Goal: Information Seeking & Learning: Learn about a topic

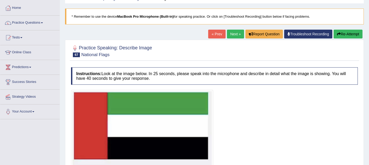
scroll to position [25, 0]
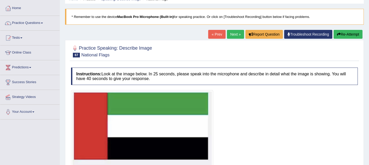
click at [230, 37] on link "Next »" at bounding box center [235, 34] width 17 height 9
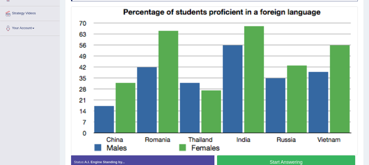
scroll to position [108, 0]
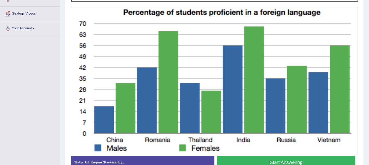
click at [259, 164] on button "Start Answering" at bounding box center [286, 162] width 138 height 13
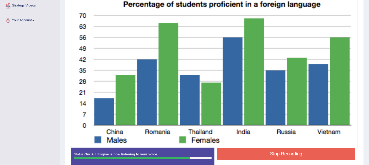
scroll to position [117, 0]
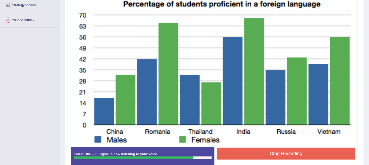
click at [258, 158] on button "Stop Recording" at bounding box center [286, 154] width 138 height 12
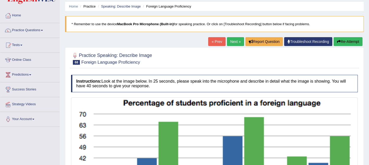
scroll to position [0, 0]
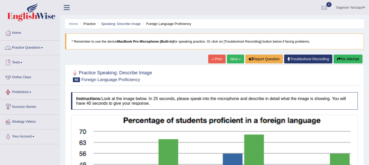
click at [46, 48] on link "Practice Questions" at bounding box center [29, 47] width 59 height 13
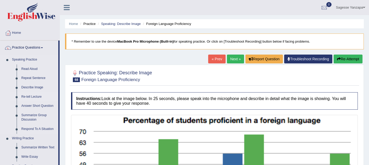
click at [34, 98] on link "Re-tell Lecture" at bounding box center [38, 96] width 39 height 9
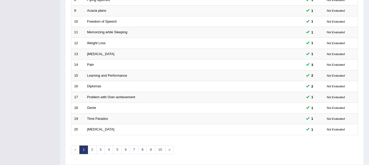
scroll to position [179, 0]
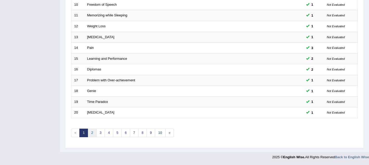
click at [93, 135] on link "2" at bounding box center [92, 133] width 9 height 9
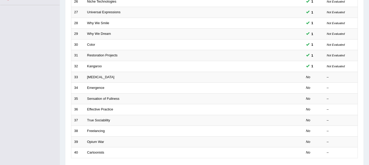
scroll to position [136, 0]
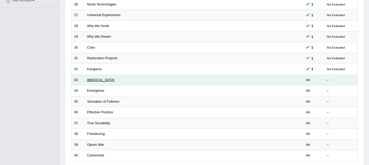
click at [103, 81] on link "Bipolar Disorder" at bounding box center [100, 80] width 27 height 4
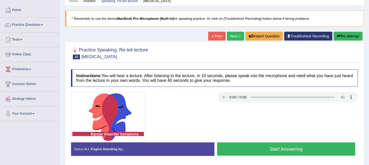
scroll to position [41, 0]
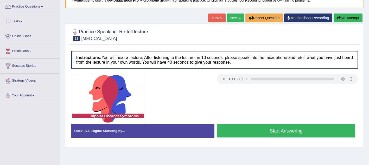
click at [232, 18] on link "Next »" at bounding box center [235, 18] width 17 height 9
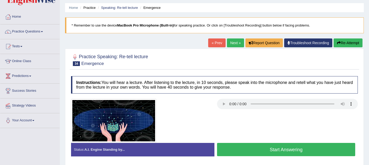
scroll to position [18, 0]
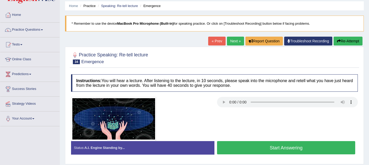
click at [232, 144] on button "Start Answering" at bounding box center [286, 147] width 138 height 13
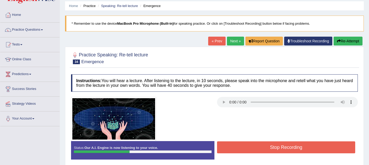
click at [232, 144] on button "Stop Recording" at bounding box center [286, 148] width 138 height 12
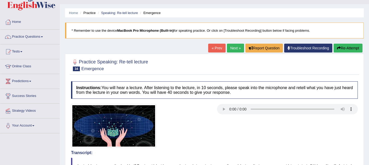
scroll to position [8, 0]
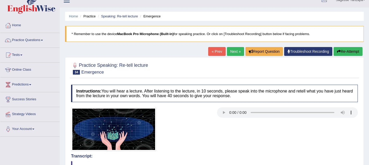
click at [230, 53] on link "Next »" at bounding box center [235, 51] width 17 height 9
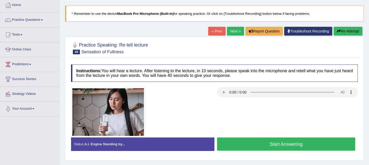
scroll to position [29, 0]
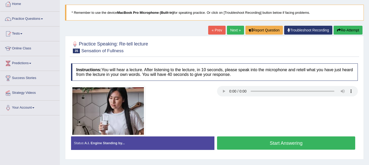
click at [230, 142] on button "Start Answering" at bounding box center [286, 143] width 138 height 13
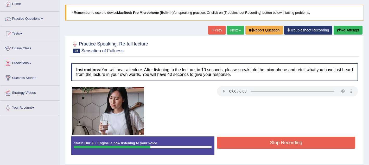
click at [237, 146] on button "Stop Recording" at bounding box center [286, 143] width 138 height 12
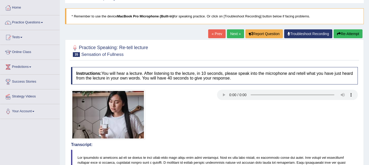
scroll to position [25, 0]
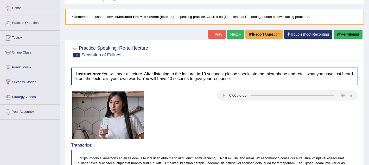
click at [230, 35] on link "Next »" at bounding box center [235, 34] width 17 height 9
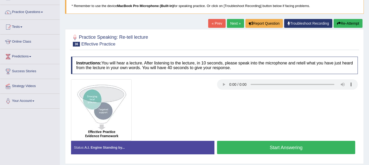
scroll to position [36, 0]
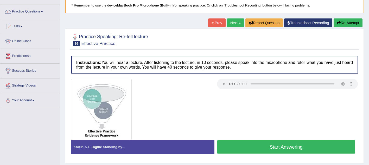
click at [234, 148] on button "Start Answering" at bounding box center [286, 147] width 138 height 13
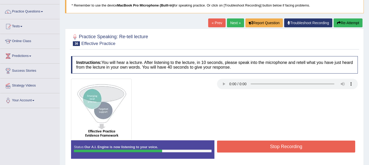
click at [241, 151] on button "Stop Recording" at bounding box center [286, 147] width 138 height 12
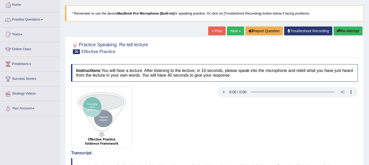
scroll to position [4, 0]
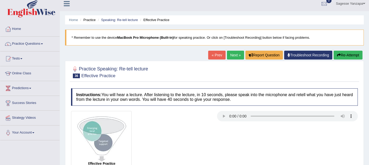
click at [343, 58] on button "Re-Attempt" at bounding box center [348, 55] width 29 height 9
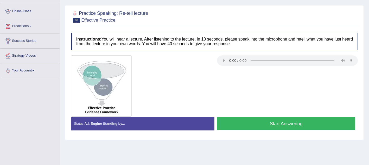
scroll to position [70, 0]
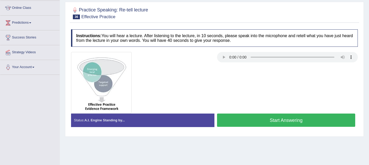
click at [306, 119] on button "Start Answering" at bounding box center [286, 120] width 138 height 13
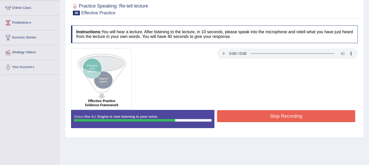
click at [306, 119] on button "Stop Recording" at bounding box center [286, 116] width 138 height 12
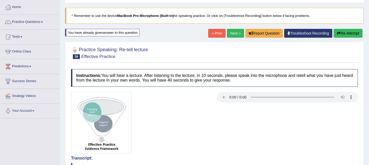
scroll to position [22, 0]
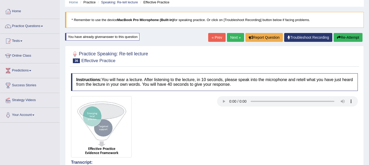
click at [237, 36] on link "Next »" at bounding box center [235, 37] width 17 height 9
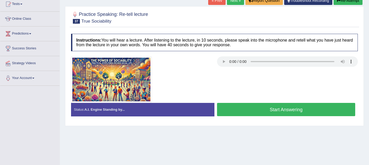
scroll to position [62, 0]
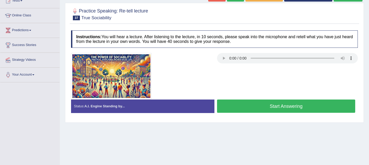
click at [241, 105] on button "Start Answering" at bounding box center [286, 106] width 138 height 13
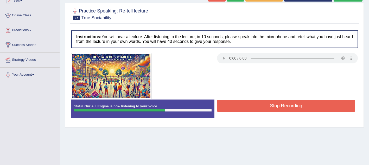
click at [241, 105] on button "Stop Recording" at bounding box center [286, 106] width 138 height 12
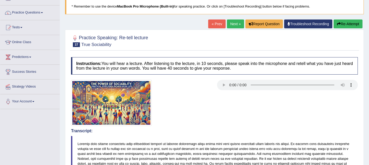
scroll to position [0, 0]
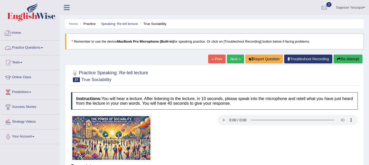
click at [48, 48] on link "Practice Questions" at bounding box center [29, 47] width 59 height 13
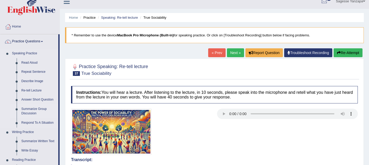
scroll to position [8, 0]
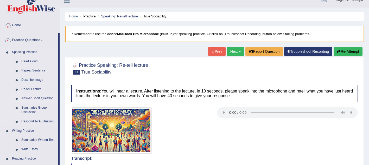
click at [43, 99] on link "Answer Short Question" at bounding box center [38, 98] width 39 height 9
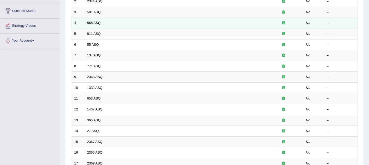
scroll to position [179, 0]
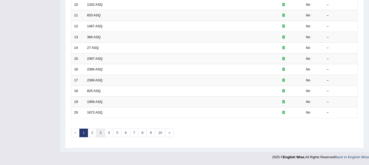
click at [98, 133] on link "3" at bounding box center [100, 133] width 9 height 9
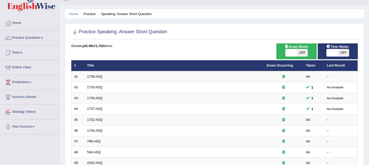
scroll to position [13, 0]
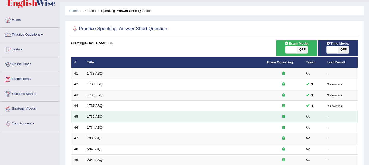
click at [100, 117] on link "1732 ASQ" at bounding box center [94, 117] width 15 height 4
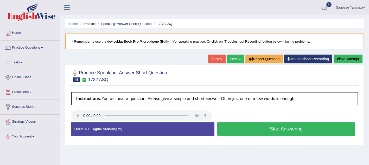
click at [245, 131] on button "Start Answering" at bounding box center [286, 129] width 138 height 13
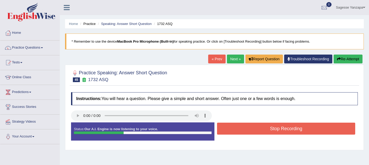
click at [245, 128] on button "Stop Recording" at bounding box center [286, 129] width 138 height 12
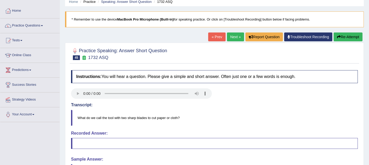
scroll to position [21, 0]
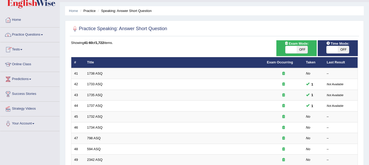
click at [38, 34] on link "Practice Questions" at bounding box center [29, 34] width 59 height 13
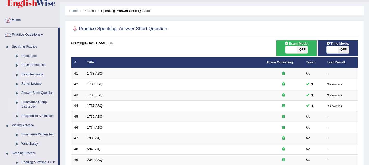
click at [38, 104] on link "Summarize Group Discussion" at bounding box center [38, 105] width 39 height 14
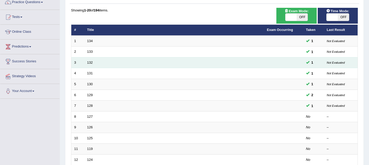
scroll to position [59, 0]
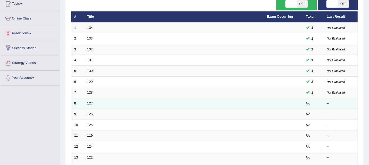
click at [90, 105] on link "127" at bounding box center [90, 104] width 6 height 4
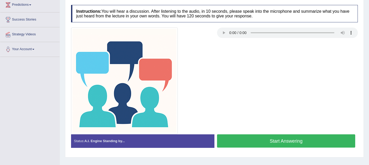
scroll to position [91, 0]
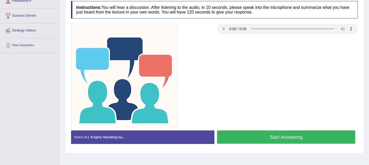
click at [250, 143] on button "Start Answering" at bounding box center [286, 137] width 138 height 13
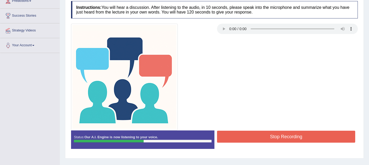
click at [253, 139] on button "Stop Recording" at bounding box center [286, 137] width 138 height 12
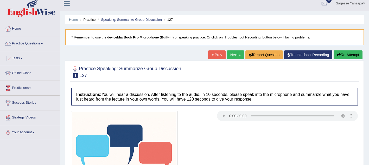
scroll to position [0, 0]
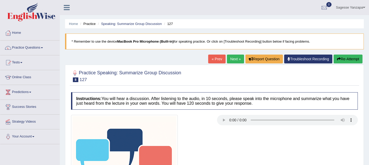
click at [44, 48] on link "Practice Questions" at bounding box center [29, 47] width 59 height 13
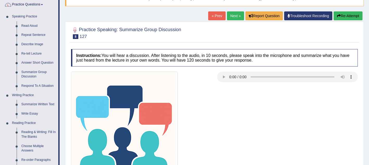
scroll to position [45, 0]
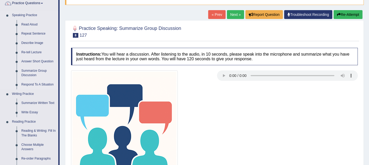
click at [36, 85] on link "Respond To A Situation" at bounding box center [38, 84] width 39 height 9
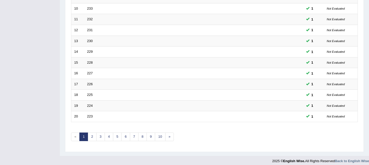
scroll to position [179, 0]
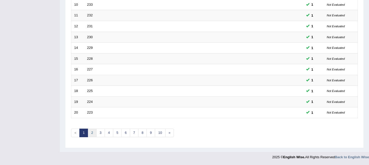
click at [91, 133] on link "2" at bounding box center [92, 133] width 9 height 9
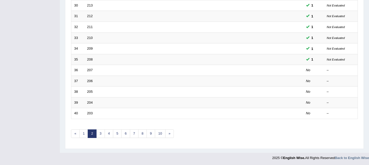
scroll to position [179, 0]
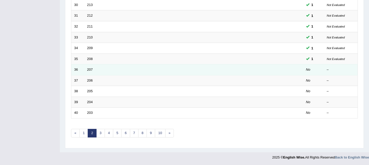
click at [85, 70] on td "207" at bounding box center [174, 70] width 180 height 11
click at [90, 71] on link "207" at bounding box center [90, 70] width 6 height 4
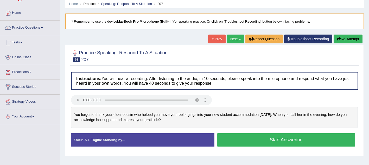
scroll to position [20, 0]
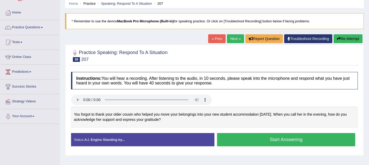
click at [257, 144] on button "Start Answering" at bounding box center [286, 139] width 138 height 13
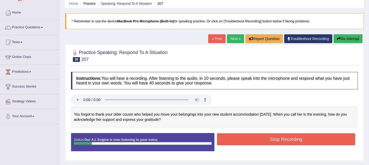
click at [334, 41] on button "Re-Attempt" at bounding box center [348, 38] width 29 height 9
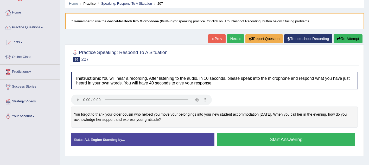
click at [272, 138] on button "Start Answering" at bounding box center [286, 139] width 138 height 13
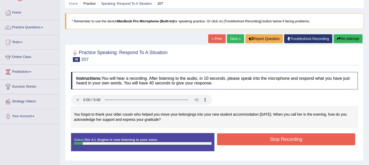
click at [352, 42] on button "Re-Attempt" at bounding box center [348, 38] width 29 height 9
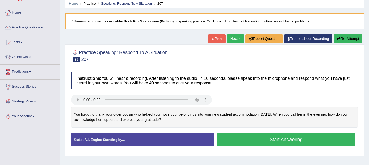
click at [261, 141] on button "Start Answering" at bounding box center [286, 139] width 138 height 13
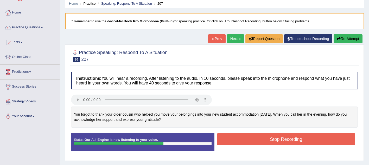
click at [264, 139] on button "Stop Recording" at bounding box center [286, 140] width 138 height 12
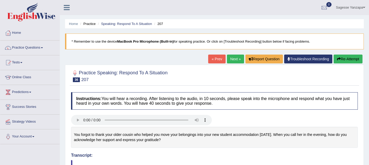
click at [231, 60] on link "Next »" at bounding box center [235, 59] width 17 height 9
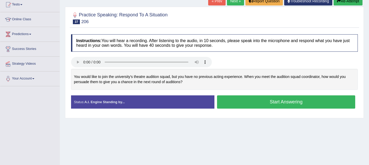
click at [236, 103] on button "Start Answering" at bounding box center [286, 102] width 138 height 13
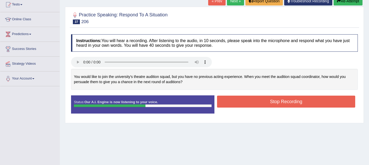
click at [236, 103] on button "Stop Recording" at bounding box center [286, 102] width 138 height 12
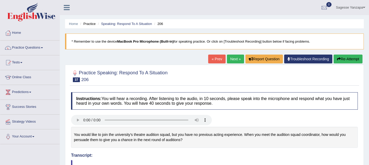
click at [344, 58] on button "Re-Attempt" at bounding box center [348, 59] width 29 height 9
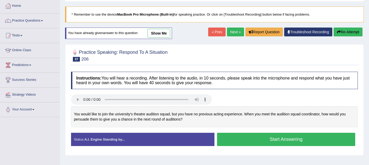
scroll to position [29, 0]
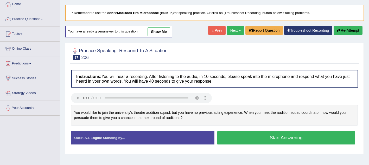
click at [229, 141] on button "Start Answering" at bounding box center [286, 137] width 138 height 13
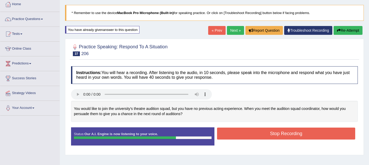
click at [230, 139] on button "Stop Recording" at bounding box center [286, 134] width 138 height 12
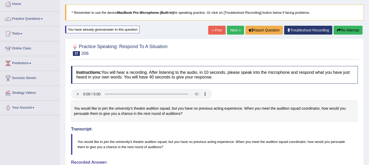
scroll to position [28, 0]
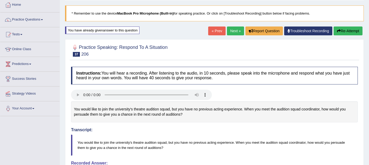
click at [341, 33] on button "Re-Attempt" at bounding box center [348, 31] width 29 height 9
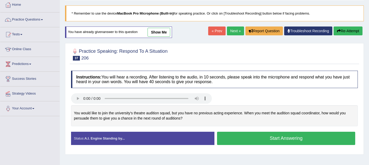
scroll to position [28, 0]
click at [238, 138] on button "Start Answering" at bounding box center [286, 138] width 138 height 13
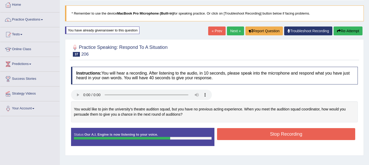
click at [238, 138] on button "Stop Recording" at bounding box center [286, 134] width 138 height 12
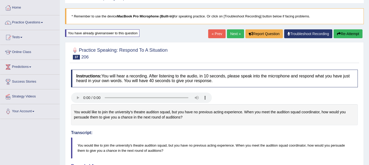
scroll to position [24, 0]
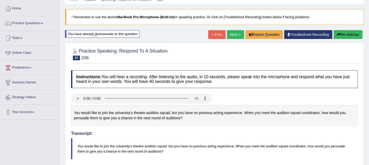
click at [337, 33] on icon "button" at bounding box center [339, 35] width 4 height 4
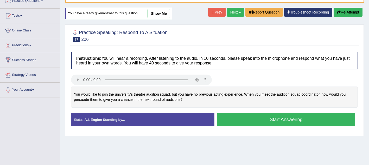
scroll to position [66, 0]
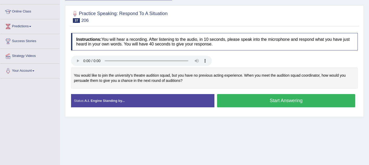
click at [307, 105] on button "Start Answering" at bounding box center [286, 100] width 138 height 13
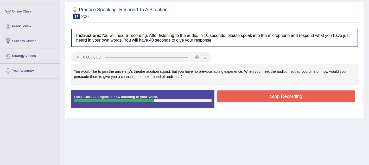
click at [302, 96] on button "Stop Recording" at bounding box center [286, 97] width 138 height 12
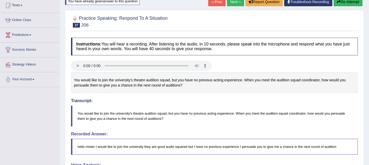
scroll to position [54, 0]
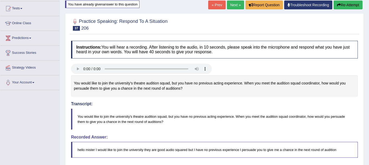
click at [340, 9] on button "Re-Attempt" at bounding box center [348, 5] width 29 height 9
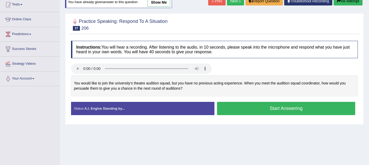
scroll to position [58, 0]
click at [237, 106] on button "Start Answering" at bounding box center [286, 108] width 138 height 13
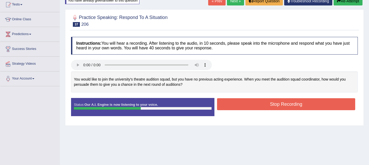
click at [237, 106] on button "Stop Recording" at bounding box center [286, 104] width 138 height 12
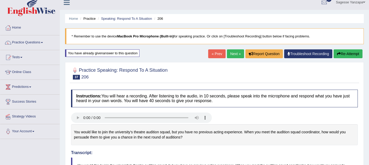
scroll to position [4, 0]
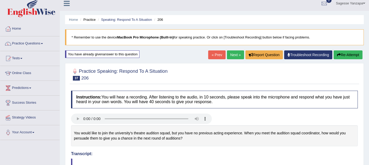
click at [347, 55] on button "Re-Attempt" at bounding box center [348, 55] width 29 height 9
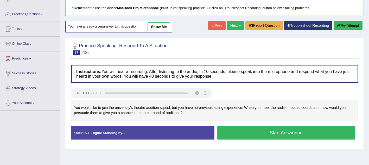
scroll to position [36, 0]
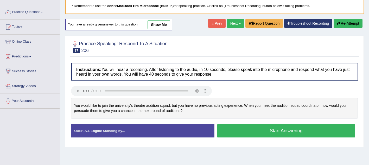
click at [236, 136] on button "Start Answering" at bounding box center [286, 130] width 138 height 13
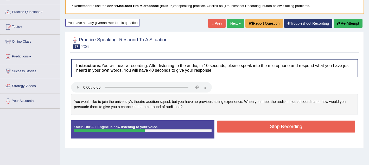
click at [252, 126] on button "Stop Recording" at bounding box center [286, 127] width 138 height 12
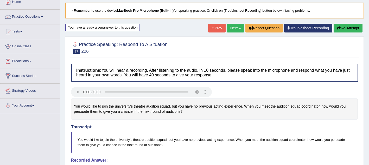
scroll to position [30, 0]
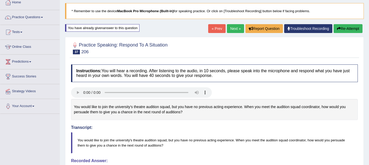
click at [343, 28] on button "Re-Attempt" at bounding box center [348, 28] width 29 height 9
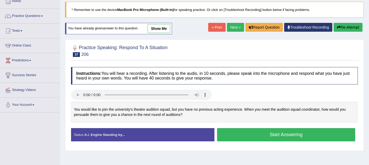
scroll to position [30, 0]
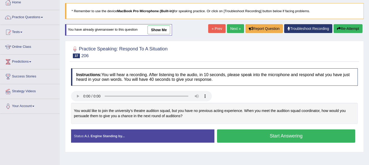
click at [258, 140] on button "Start Answering" at bounding box center [286, 136] width 138 height 13
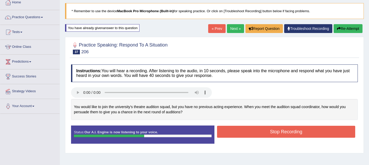
click at [255, 136] on button "Stop Recording" at bounding box center [286, 132] width 138 height 12
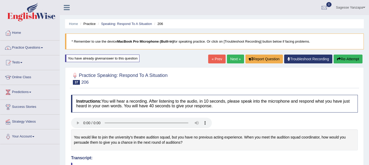
scroll to position [11, 0]
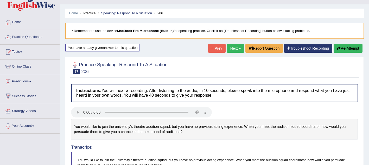
click at [343, 48] on button "Re-Attempt" at bounding box center [348, 48] width 29 height 9
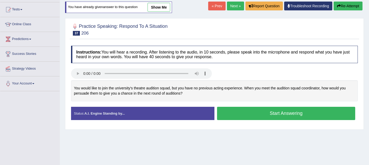
scroll to position [56, 0]
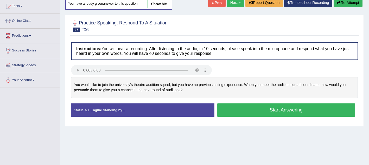
click at [284, 110] on button "Start Answering" at bounding box center [286, 110] width 138 height 13
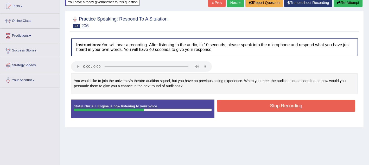
click at [284, 110] on button "Stop Recording" at bounding box center [286, 106] width 138 height 12
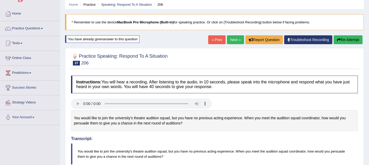
scroll to position [20, 0]
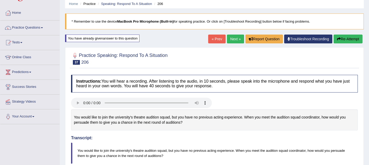
click at [229, 40] on link "Next »" at bounding box center [235, 39] width 17 height 9
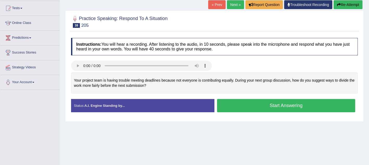
scroll to position [60, 0]
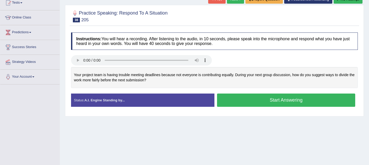
click at [240, 102] on button "Start Answering" at bounding box center [286, 100] width 138 height 13
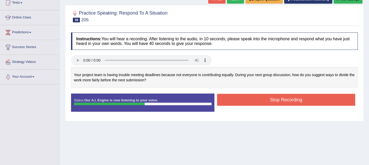
click at [240, 102] on button "Stop Recording" at bounding box center [286, 100] width 138 height 12
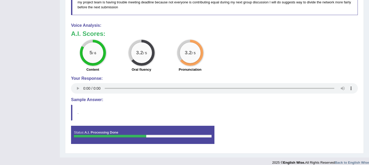
scroll to position [205, 0]
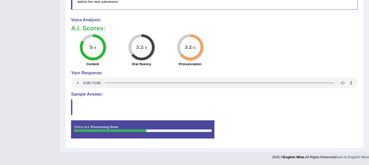
click at [240, 102] on blockquote "." at bounding box center [214, 107] width 287 height 16
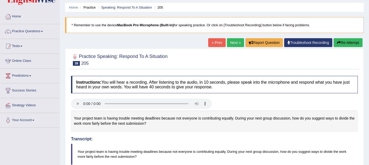
scroll to position [0, 0]
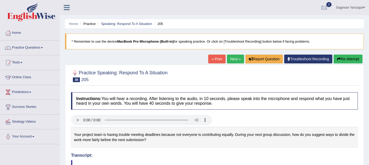
click at [232, 61] on link "Next »" at bounding box center [235, 59] width 17 height 9
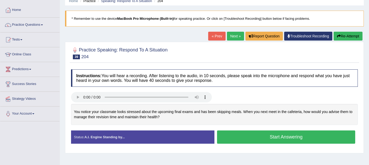
scroll to position [23, 0]
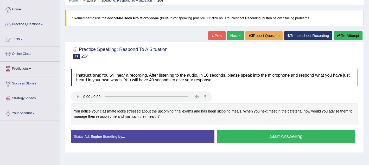
click at [243, 140] on button "Start Answering" at bounding box center [286, 136] width 138 height 13
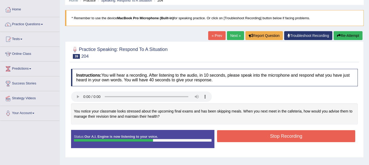
click at [243, 140] on button "Stop Recording" at bounding box center [286, 136] width 138 height 12
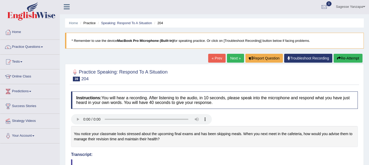
scroll to position [0, 0]
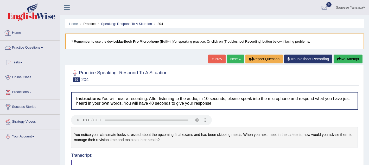
click at [49, 47] on link "Practice Questions" at bounding box center [29, 47] width 59 height 13
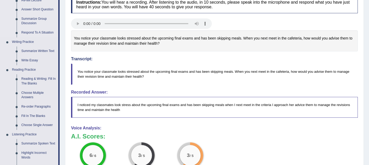
scroll to position [96, 0]
click at [40, 52] on link "Summarize Written Text" at bounding box center [38, 51] width 39 height 9
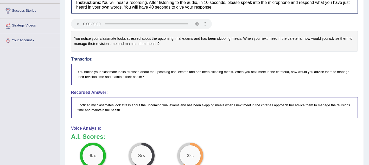
scroll to position [98, 0]
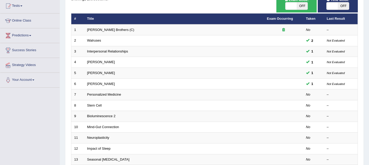
scroll to position [61, 0]
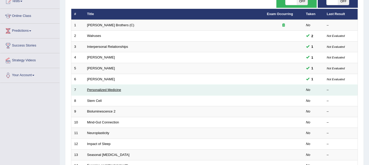
click at [108, 91] on link "Personalized Medicine" at bounding box center [104, 90] width 34 height 4
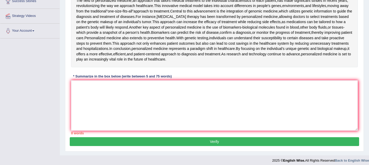
scroll to position [109, 0]
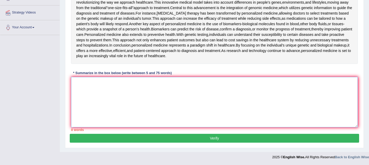
click at [77, 85] on textarea at bounding box center [214, 102] width 287 height 51
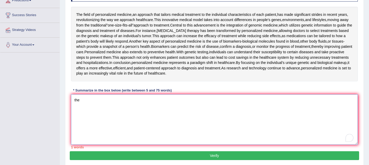
scroll to position [92, 0]
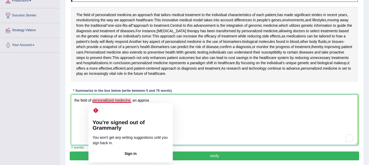
click at [108, 100] on textarea "the field of personallized medecine, an approa" at bounding box center [214, 120] width 287 height 51
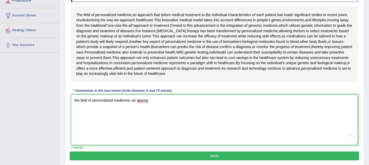
click at [150, 101] on textarea "the field of personalized medecine, an approa" at bounding box center [214, 120] width 287 height 51
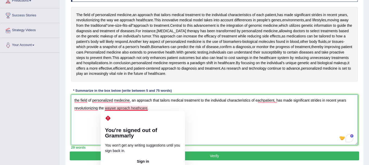
click at [105, 109] on textarea "the field of personalized medecine, an approach that tailors medical treatment …" at bounding box center [214, 120] width 287 height 51
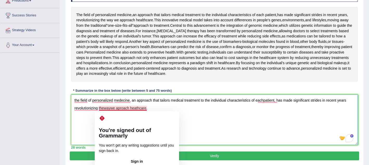
click at [110, 109] on textarea "the field of personalized medecine, an approach that tailors medical treatment …" at bounding box center [214, 120] width 287 height 51
click at [104, 109] on textarea "the field of personalized medecine, an approach that tailors medical treatment …" at bounding box center [214, 120] width 287 height 51
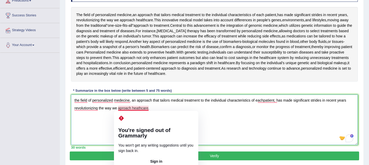
click at [122, 109] on textarea "the field of personalized medecine, an approach that tailors medical treatment …" at bounding box center [214, 120] width 287 height 51
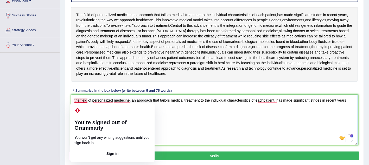
click at [77, 101] on textarea "the field of personalized medecine, an approach that tailors medical treatment …" at bounding box center [214, 120] width 287 height 51
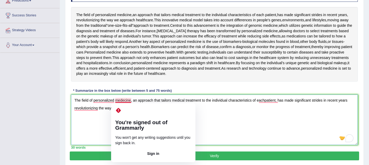
click at [124, 101] on textarea "The field of personalized medecine, an approach that tailors medical treatment …" at bounding box center [214, 120] width 287 height 51
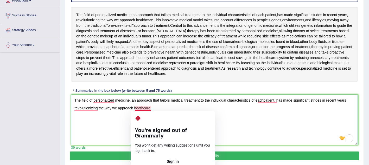
click at [141, 109] on textarea "The field of personalized medicine, an approach that tailors medical treatment …" at bounding box center [214, 120] width 287 height 51
click at [140, 108] on textarea "The field of personalized medicine, an approach that tailors medical treatment …" at bounding box center [214, 120] width 287 height 51
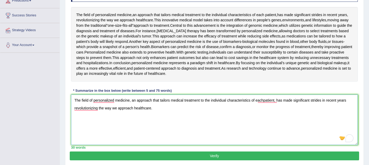
click at [155, 109] on textarea "The field of personalized medicine, an approach that tailors medical treatment …" at bounding box center [214, 120] width 287 height 51
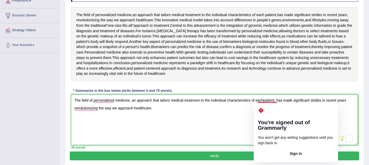
click at [266, 101] on textarea "The field of personalized medicine, an approach that tailors medical treatment …" at bounding box center [214, 120] width 287 height 51
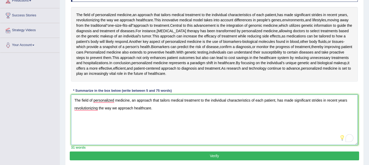
click at [262, 114] on textarea "The field of personalized medicine, an approach that tailors medical treatment …" at bounding box center [214, 120] width 287 height 51
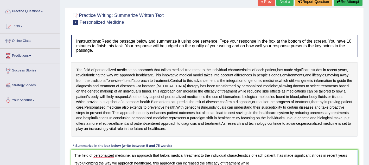
scroll to position [0, 0]
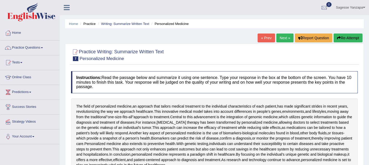
type textarea "The field of personalized medicine, an approach that tailors medical treatment …"
